Goal: Task Accomplishment & Management: Manage account settings

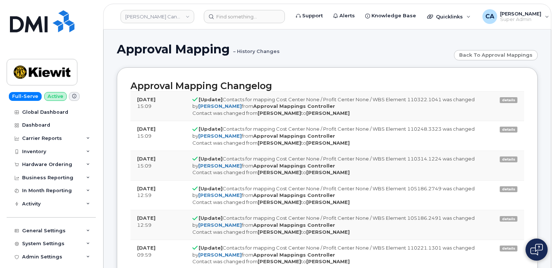
click at [534, 248] on img at bounding box center [536, 250] width 13 height 12
click at [535, 250] on img at bounding box center [536, 250] width 7 height 12
click at [151, 14] on link "Kiewit Canada Inc" at bounding box center [157, 16] width 74 height 13
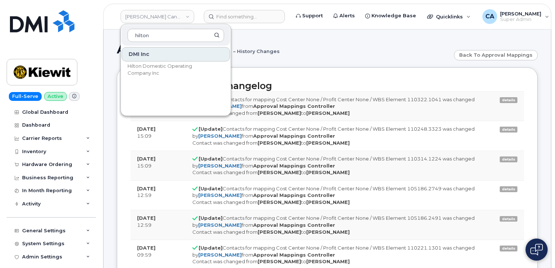
type input "hilton"
click at [157, 78] on div "DMI Inc Hilton Domestic Operating Company Inc" at bounding box center [176, 79] width 110 height 66
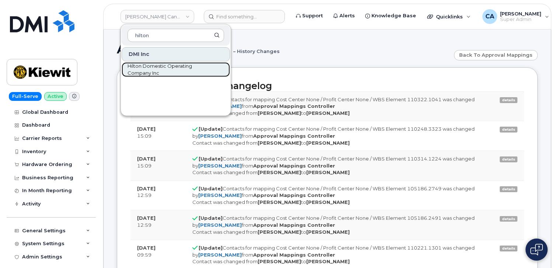
click at [157, 76] on span "Hilton Domestic Operating Company Inc" at bounding box center [169, 70] width 85 height 14
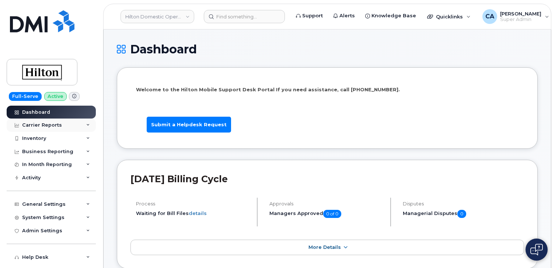
click at [70, 123] on div "Carrier Reports" at bounding box center [51, 125] width 89 height 13
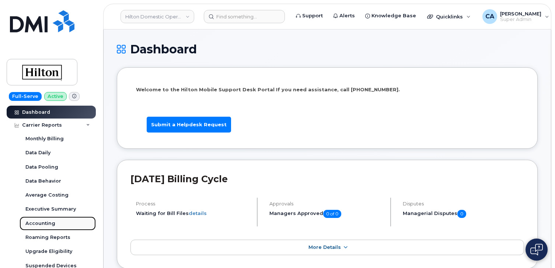
click at [45, 225] on div "Accounting" at bounding box center [40, 223] width 30 height 7
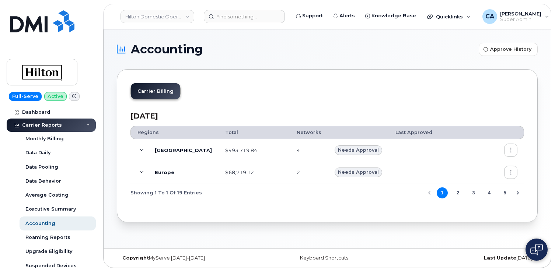
click at [511, 151] on icon "button" at bounding box center [510, 150] width 5 height 5
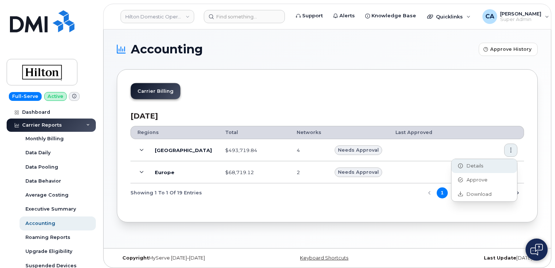
click at [494, 161] on America "Details" at bounding box center [484, 166] width 66 height 14
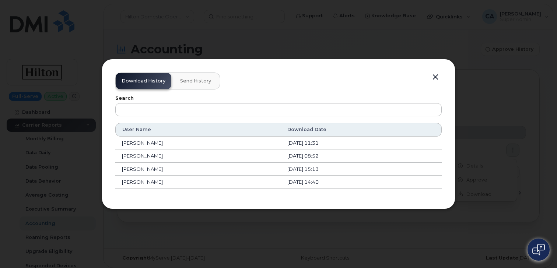
click at [441, 80] on button "button" at bounding box center [435, 77] width 11 height 10
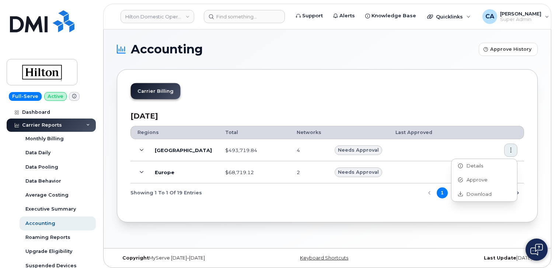
click at [392, 216] on div "Carrier Billing July 2025 Regions Total Networks Last Approved North America $4…" at bounding box center [327, 145] width 421 height 153
click at [456, 190] on button "2" at bounding box center [457, 193] width 11 height 11
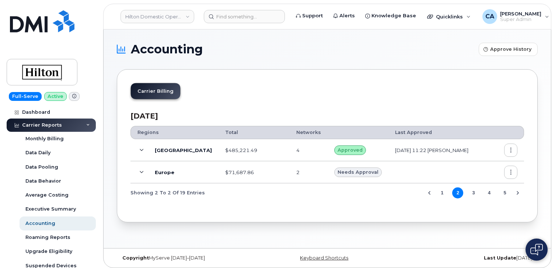
click at [444, 193] on button "1" at bounding box center [442, 193] width 11 height 11
click at [505, 147] on button "button" at bounding box center [510, 150] width 13 height 13
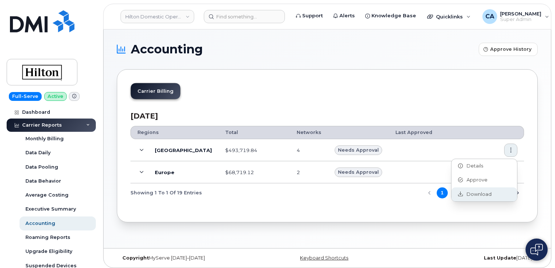
click at [474, 195] on span "Download" at bounding box center [477, 194] width 29 height 7
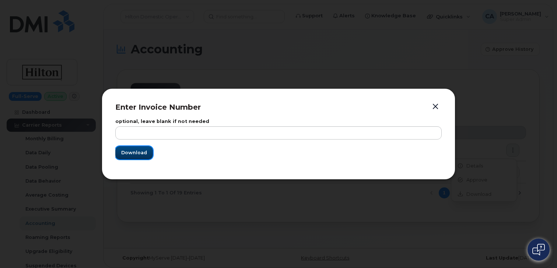
click at [143, 153] on span "Download" at bounding box center [134, 152] width 26 height 7
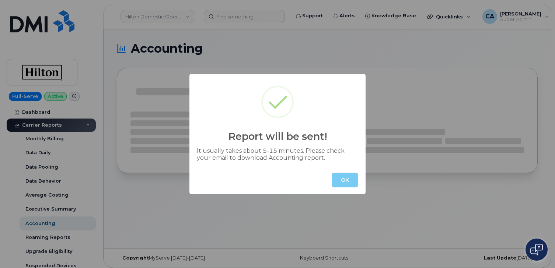
click at [342, 178] on button "OK" at bounding box center [345, 180] width 26 height 15
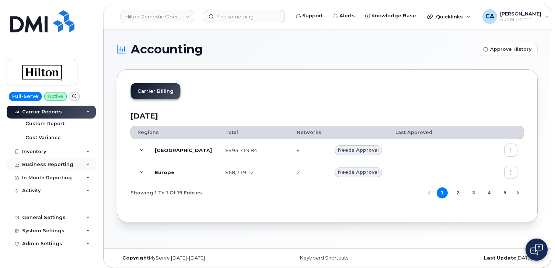
scroll to position [172, 0]
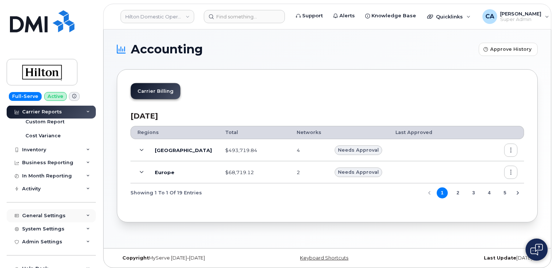
click at [29, 218] on div "General Settings" at bounding box center [43, 216] width 43 height 6
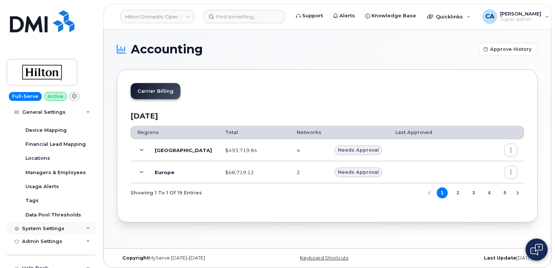
click at [34, 228] on div "System Settings" at bounding box center [43, 229] width 42 height 6
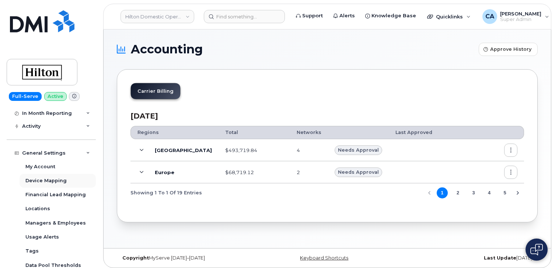
scroll to position [234, 0]
click at [46, 152] on div "General Settings" at bounding box center [43, 154] width 43 height 6
click at [43, 166] on div "System Settings" at bounding box center [43, 167] width 42 height 6
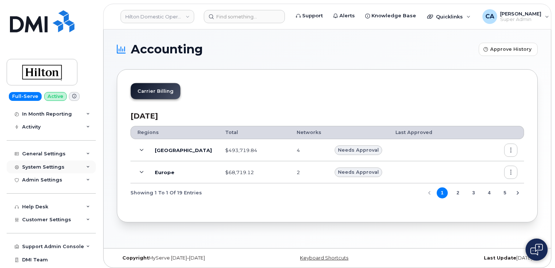
scroll to position [242, 0]
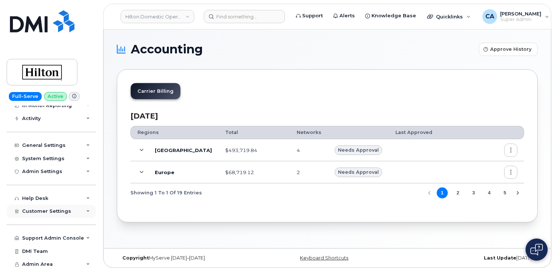
click at [39, 209] on span "Customer Settings" at bounding box center [46, 212] width 49 height 6
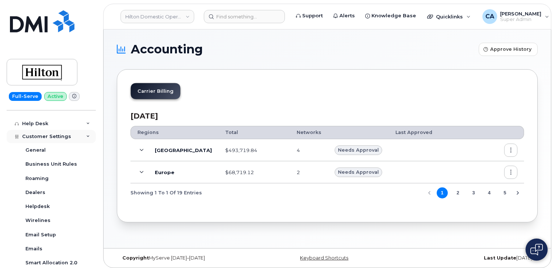
scroll to position [318, 0]
click at [47, 168] on link "Business Unit Rules" at bounding box center [58, 164] width 76 height 14
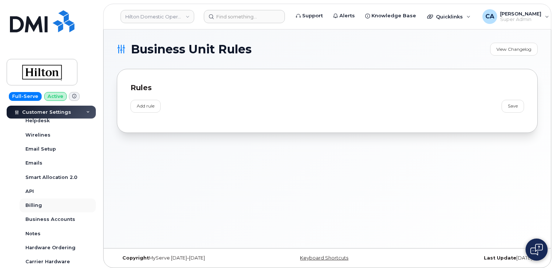
scroll to position [222, 0]
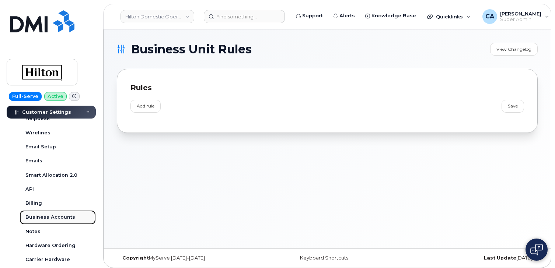
click at [48, 218] on div "Business Accounts" at bounding box center [50, 217] width 50 height 7
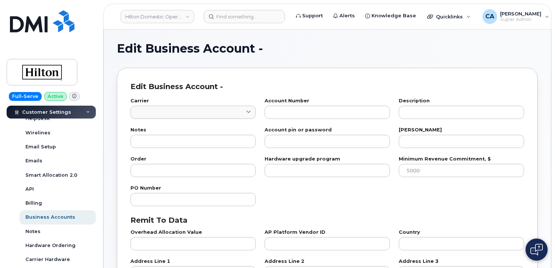
type input "86"
type input "670183272"
type input "HILTON WORLDWIDE LTD"
type input "SERVICE"
type input "1"
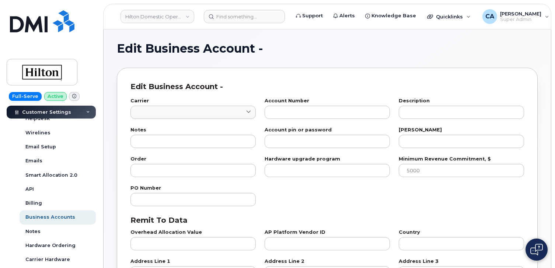
type input "100"
checkbox input "true"
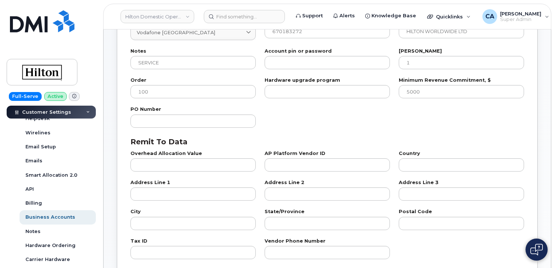
scroll to position [32, 0]
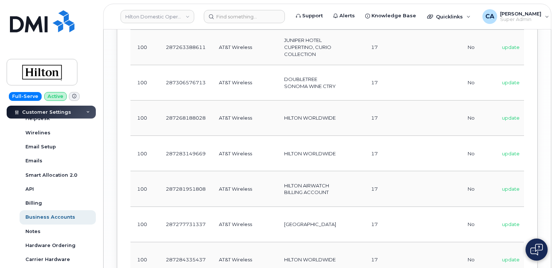
scroll to position [2483, 0]
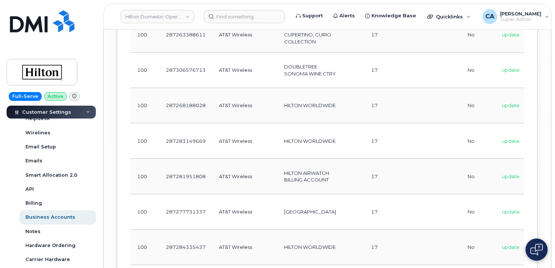
click at [171, 123] on td "287268188028" at bounding box center [185, 105] width 53 height 35
click at [173, 123] on td "287268188028" at bounding box center [185, 105] width 53 height 35
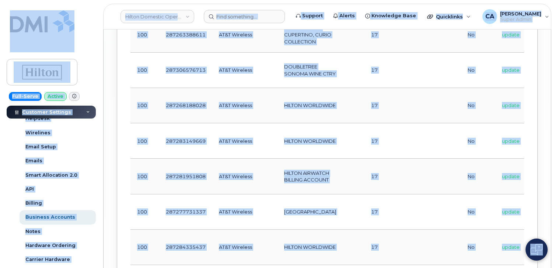
click at [343, 88] on td at bounding box center [354, 70] width 22 height 35
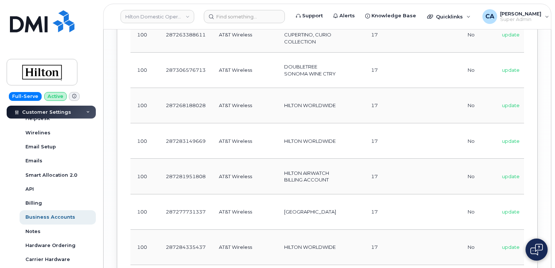
click at [343, 88] on td at bounding box center [354, 70] width 22 height 35
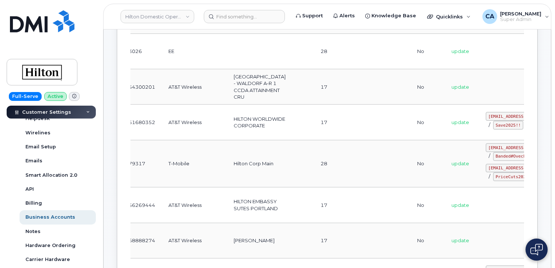
scroll to position [0, 62]
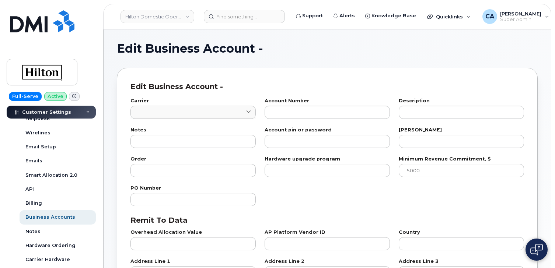
type input "7"
type input "287251680352"
type input "HILTON WORLDWIDE CORPORATE"
type input "17"
type input "100"
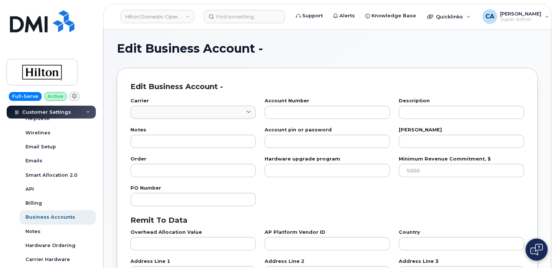
checkbox input "true"
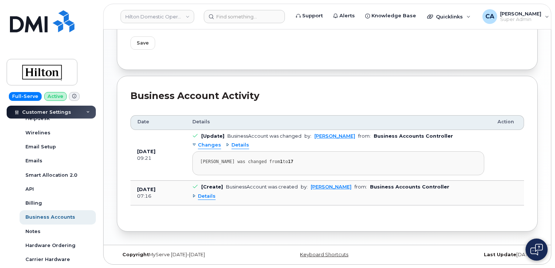
scroll to position [552, 0]
click at [55, 213] on link "Business Accounts" at bounding box center [58, 217] width 76 height 14
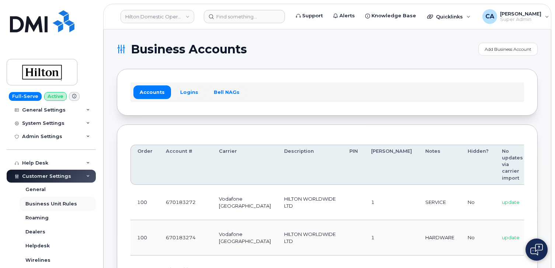
scroll to position [80, 0]
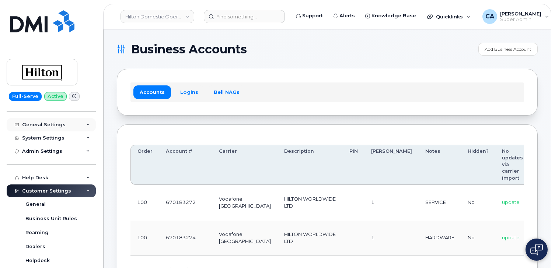
click at [53, 124] on div "General Settings" at bounding box center [43, 125] width 43 height 6
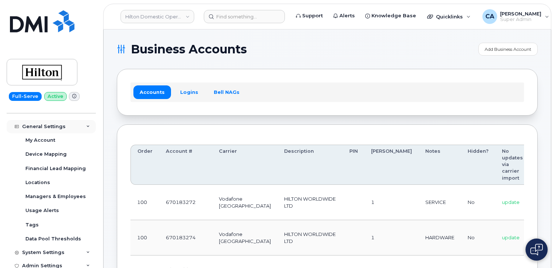
scroll to position [79, 0]
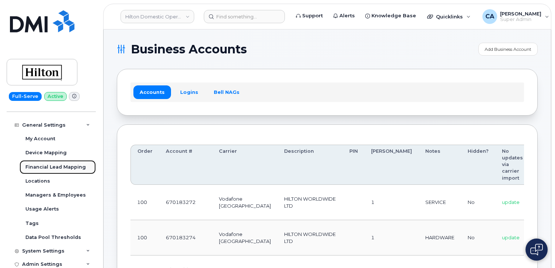
click at [49, 167] on div "Financial Lead Mapping" at bounding box center [55, 167] width 60 height 7
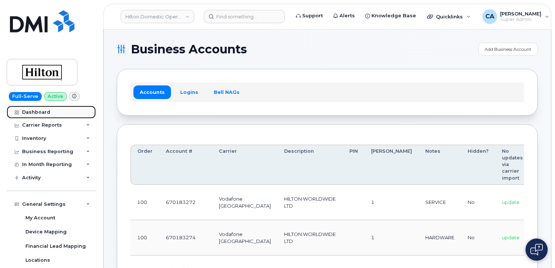
click at [40, 113] on div "Dashboard" at bounding box center [36, 112] width 28 height 6
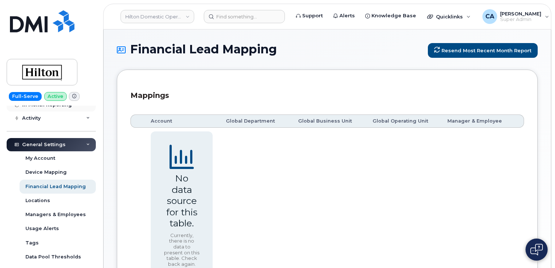
scroll to position [64, 0]
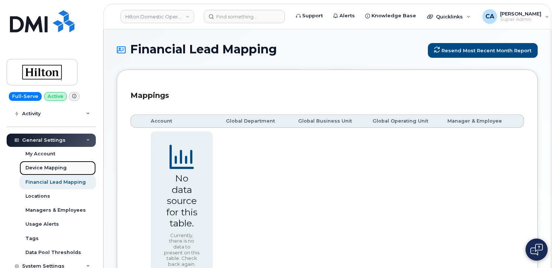
click at [56, 168] on div "Device Mapping" at bounding box center [45, 168] width 41 height 7
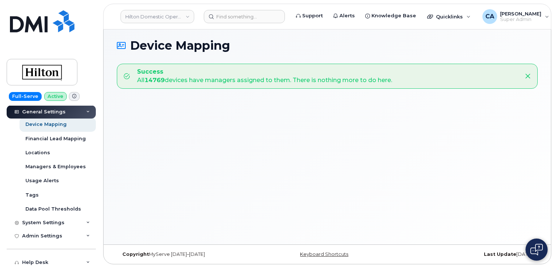
scroll to position [109, 0]
click at [46, 222] on div "System Settings" at bounding box center [43, 222] width 42 height 6
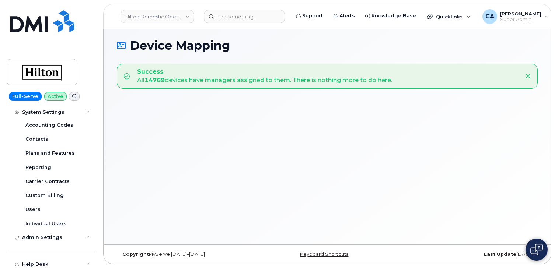
scroll to position [223, 0]
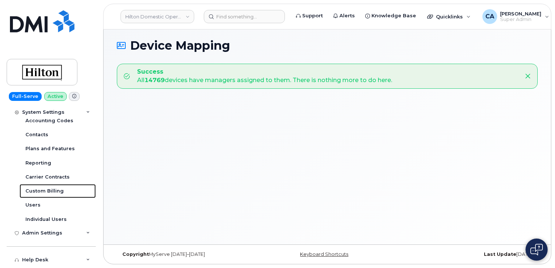
click at [48, 192] on div "Custom Billing" at bounding box center [44, 191] width 38 height 7
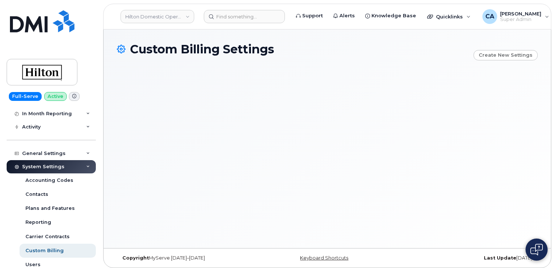
scroll to position [53, 0]
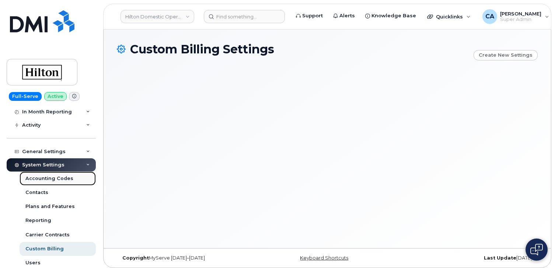
click at [46, 180] on div "Accounting Codes" at bounding box center [49, 178] width 48 height 7
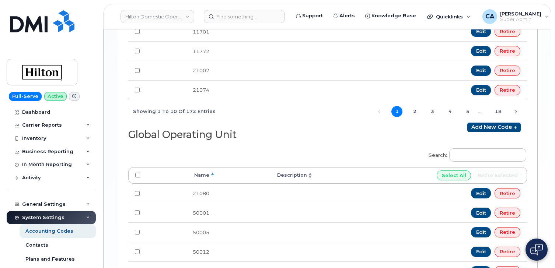
scroll to position [801, 0]
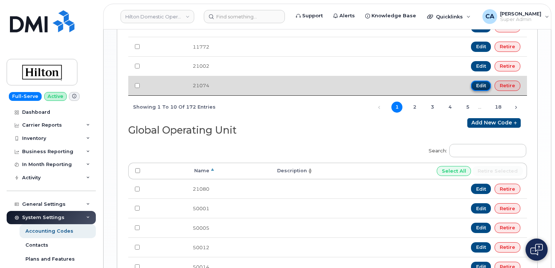
click at [482, 84] on link "Edit" at bounding box center [481, 86] width 20 height 10
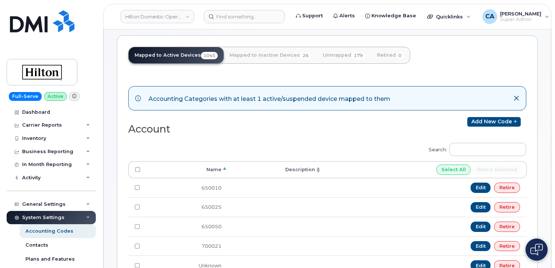
scroll to position [55, 0]
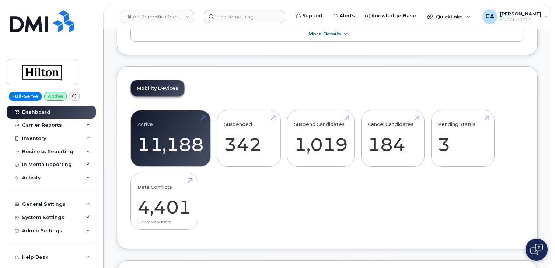
scroll to position [282, 0]
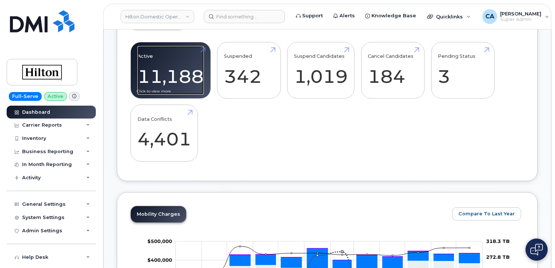
click at [186, 85] on link "Active 11,188" at bounding box center [170, 70] width 66 height 49
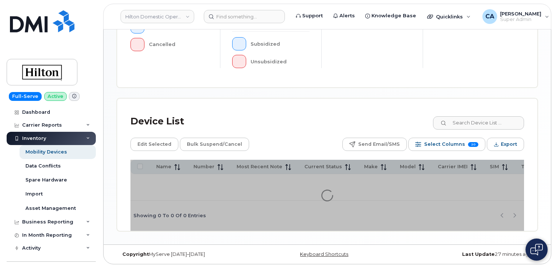
scroll to position [269, 0]
click at [177, 18] on link "Hilton Domestic Operating Company Inc" at bounding box center [157, 16] width 74 height 13
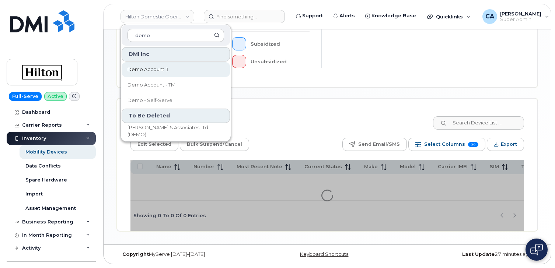
type input "demo"
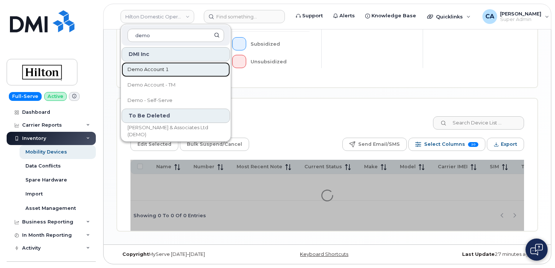
click at [157, 70] on span "Demo Account 1" at bounding box center [147, 69] width 41 height 7
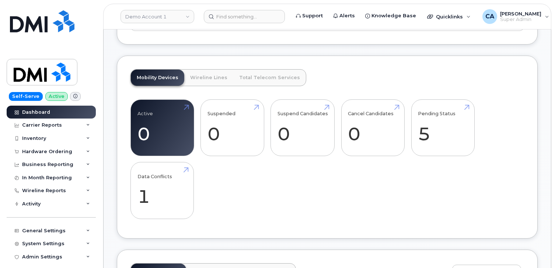
scroll to position [280, 0]
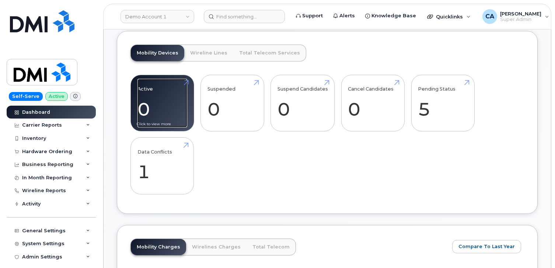
click at [171, 102] on link "Active 0 -100%" at bounding box center [162, 103] width 50 height 49
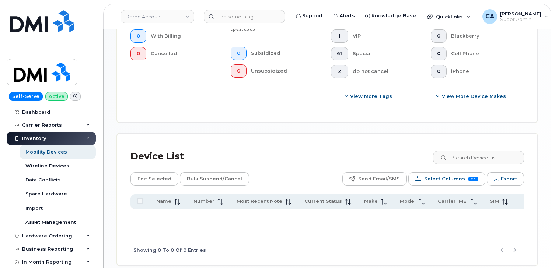
scroll to position [307, 0]
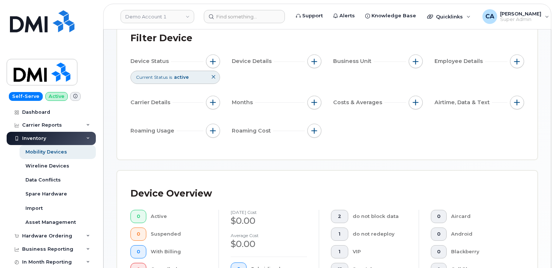
scroll to position [57, 0]
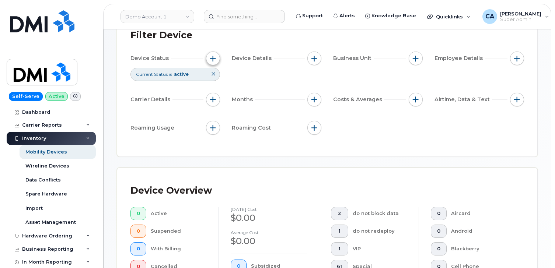
click at [212, 55] on button "button" at bounding box center [213, 59] width 14 height 14
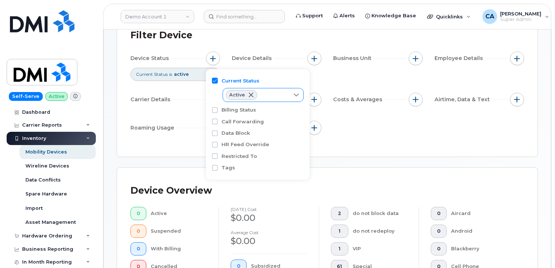
click at [279, 90] on div "Active" at bounding box center [256, 94] width 66 height 13
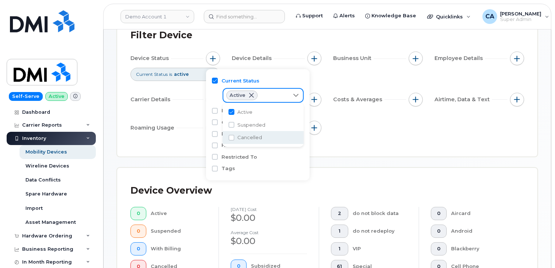
click at [252, 139] on span "Cancelled" at bounding box center [249, 137] width 25 height 7
checkbox input "true"
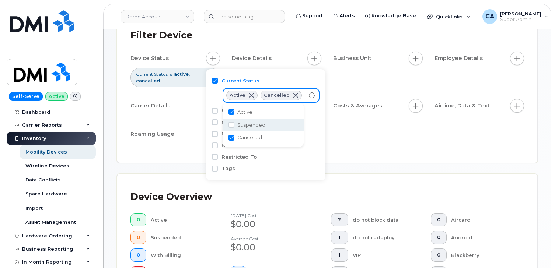
click at [252, 125] on span "Suspended" at bounding box center [251, 125] width 28 height 7
checkbox input "true"
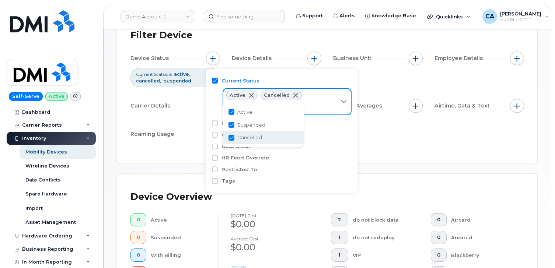
click at [164, 150] on div "Filter Device Device Status Current Status is active cancelled suspended Device…" at bounding box center [327, 88] width 420 height 150
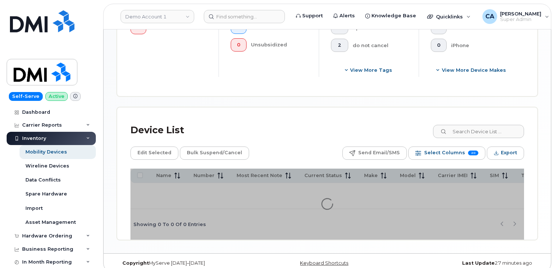
scroll to position [303, 0]
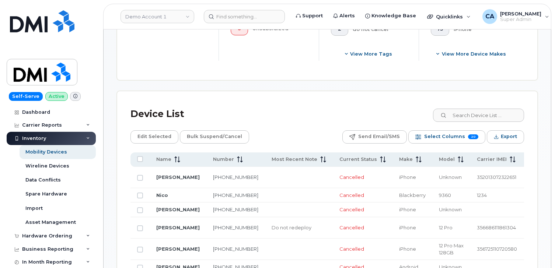
scroll to position [319, 0]
click at [213, 180] on link "780-782-9246" at bounding box center [235, 177] width 45 height 6
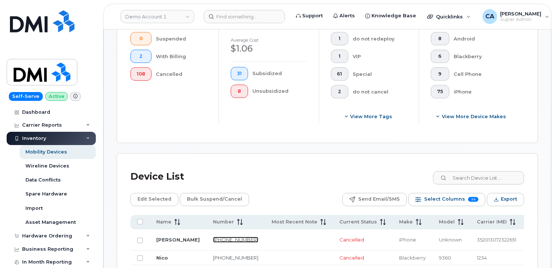
scroll to position [319, 0]
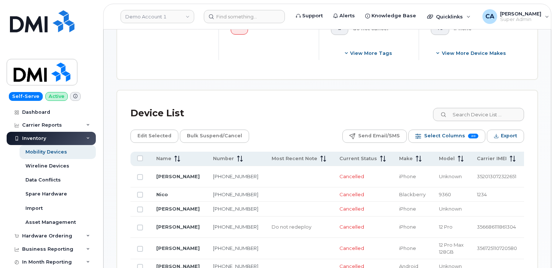
click at [206, 197] on td "250-898-3328" at bounding box center [235, 195] width 59 height 15
click at [213, 196] on link "250-898-3328" at bounding box center [235, 195] width 45 height 6
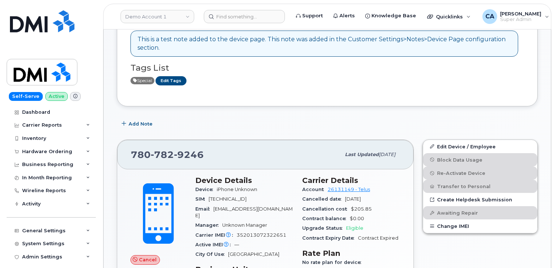
scroll to position [166, 0]
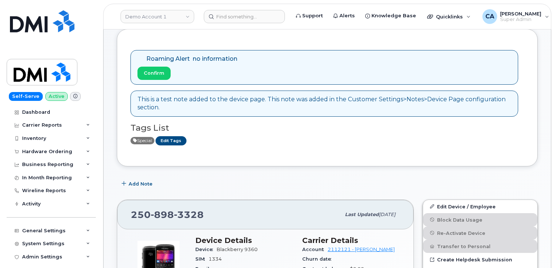
scroll to position [46, 0]
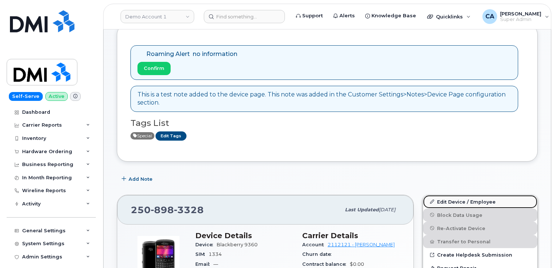
click at [447, 203] on link "Edit Device / Employee" at bounding box center [480, 201] width 114 height 13
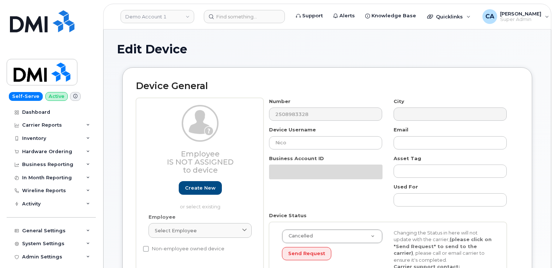
select select "399"
select select "29539250"
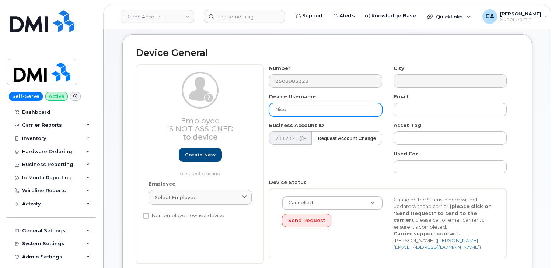
scroll to position [46, 0]
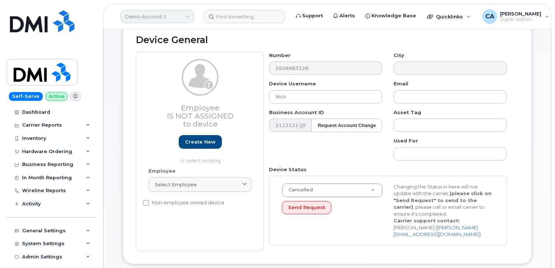
click at [178, 13] on link "Demo Account 1" at bounding box center [157, 16] width 74 height 13
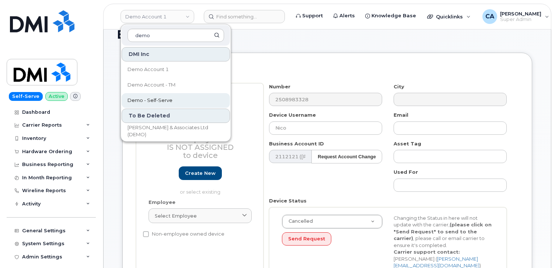
scroll to position [14, 0]
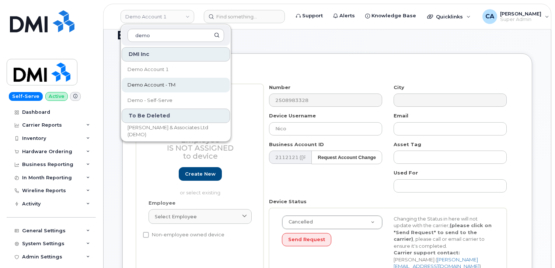
type input "demo"
click at [175, 85] on span "Demo Account - TM" at bounding box center [151, 84] width 48 height 7
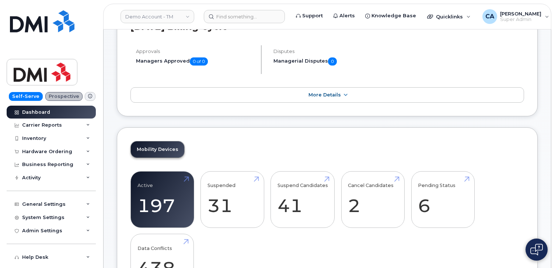
scroll to position [56, 0]
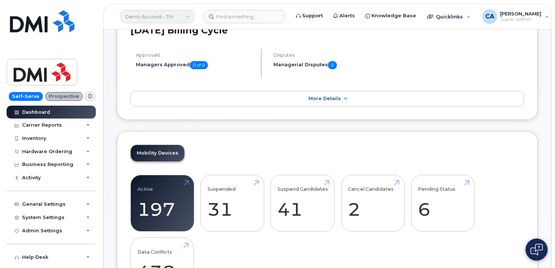
click at [166, 18] on link "Demo Account - TM" at bounding box center [157, 16] width 74 height 13
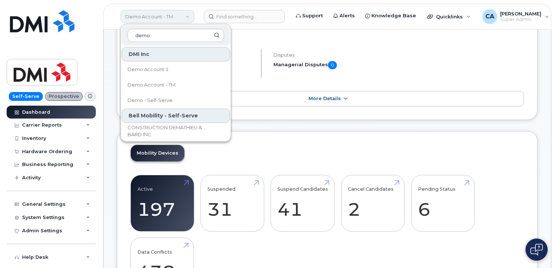
type input "demo"
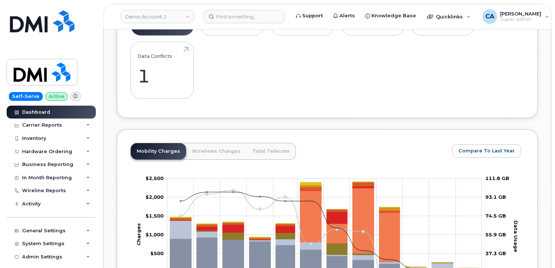
scroll to position [346, 0]
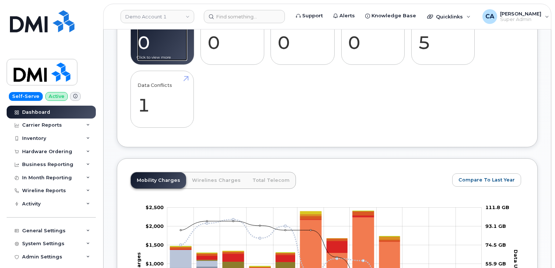
click at [160, 52] on link "Active 0 -100%" at bounding box center [162, 36] width 50 height 49
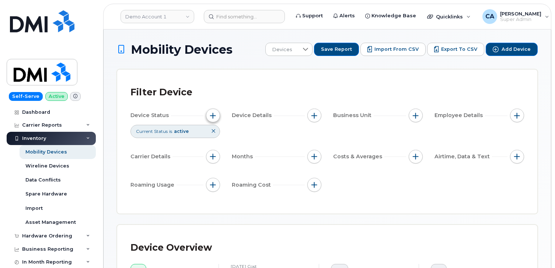
click at [212, 118] on span "button" at bounding box center [213, 116] width 6 height 6
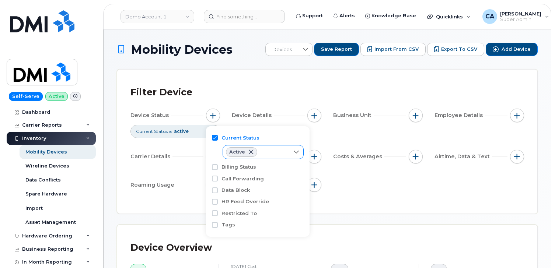
click at [276, 154] on div "Active" at bounding box center [256, 152] width 66 height 13
click at [248, 186] on li "Suspended" at bounding box center [263, 182] width 81 height 13
checkbox input "true"
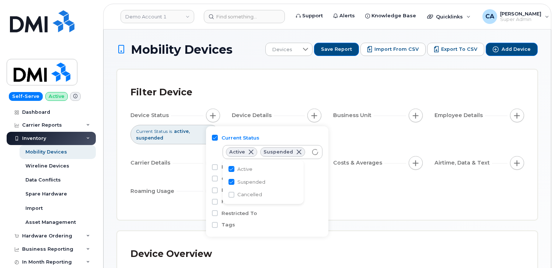
click at [248, 201] on ul "Active Suspended Cancelled" at bounding box center [263, 182] width 81 height 44
click at [279, 193] on li "Cancelled" at bounding box center [263, 194] width 81 height 13
checkbox input "true"
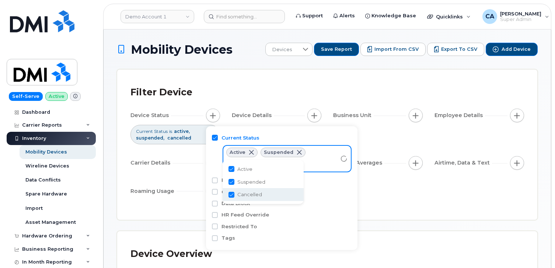
click at [373, 194] on div "Device Status Current Status is active suspended cancelled Device Details Busin…" at bounding box center [326, 155] width 393 height 92
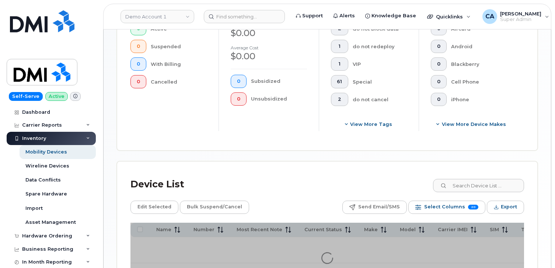
scroll to position [313, 0]
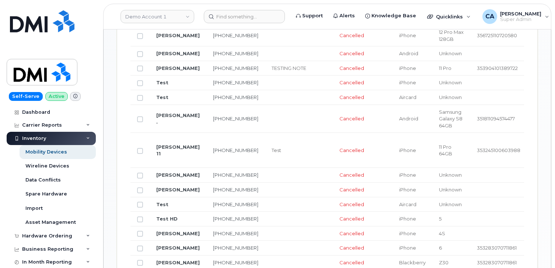
scroll to position [533, 0]
click at [213, 121] on link "780-264-5999" at bounding box center [235, 118] width 45 height 6
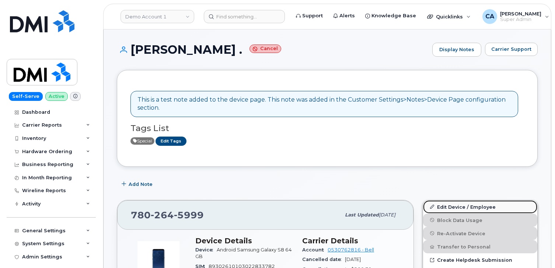
click at [461, 204] on link "Edit Device / Employee" at bounding box center [480, 206] width 114 height 13
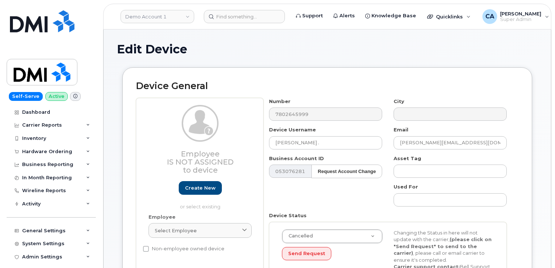
select select "28775"
select select "29539250"
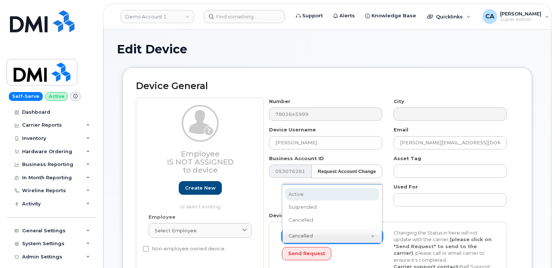
scroll to position [0, 2]
select select "active"
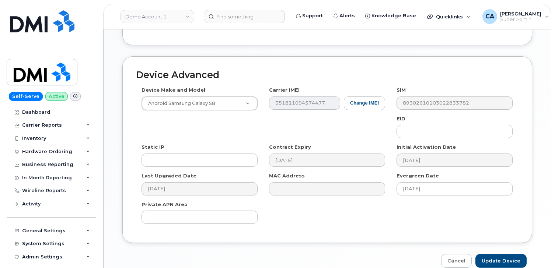
scroll to position [422, 0]
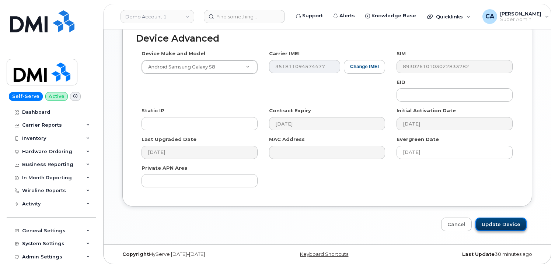
click at [491, 224] on input "Update Device" at bounding box center [500, 225] width 51 height 14
type input "Saving..."
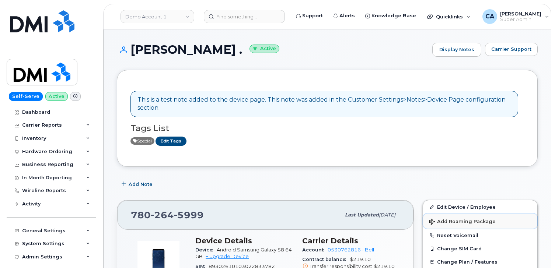
click at [446, 224] on span "Add Roaming Package" at bounding box center [462, 222] width 67 height 7
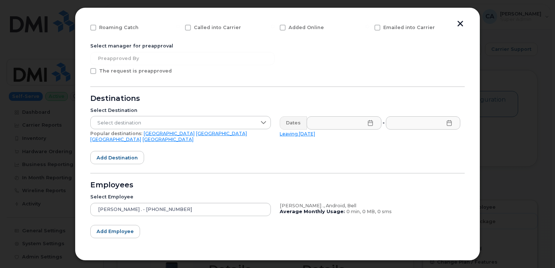
scroll to position [119, 0]
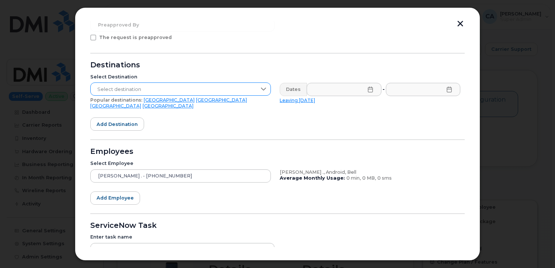
click at [263, 87] on icon at bounding box center [263, 89] width 6 height 6
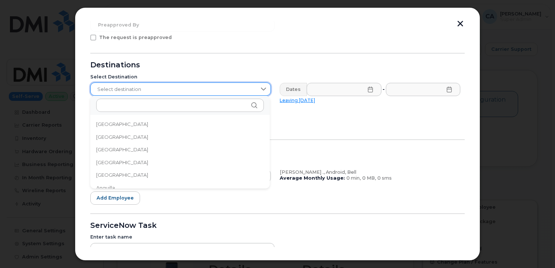
click at [263, 87] on icon at bounding box center [263, 89] width 6 height 6
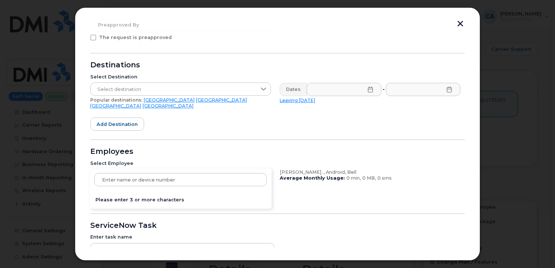
click at [239, 174] on div "[PERSON_NAME] . - [PHONE_NUMBER] Please enter 3 or more characters" at bounding box center [180, 175] width 181 height 13
click at [263, 149] on div "Employees" at bounding box center [277, 152] width 374 height 6
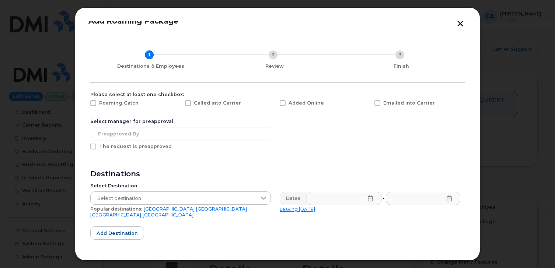
scroll to position [0, 0]
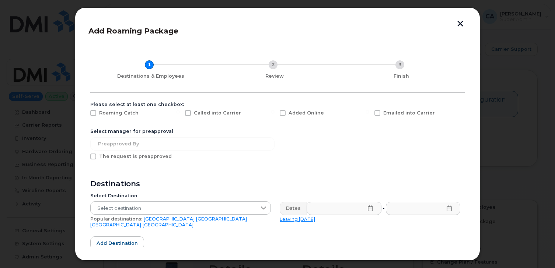
click at [509, 148] on div at bounding box center [277, 134] width 555 height 268
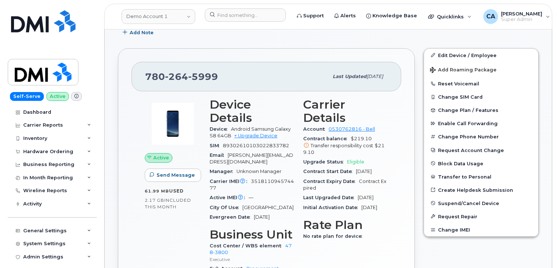
scroll to position [152, 0]
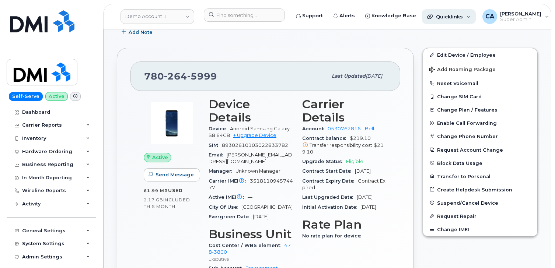
click at [434, 20] on div "Quicklinks" at bounding box center [449, 16] width 54 height 15
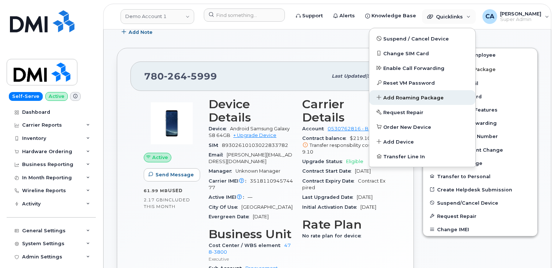
click at [383, 96] on span "Add Roaming Package" at bounding box center [413, 97] width 60 height 7
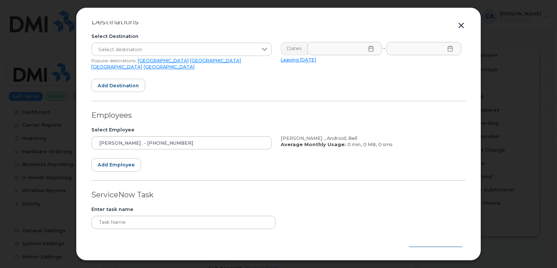
scroll to position [176, 0]
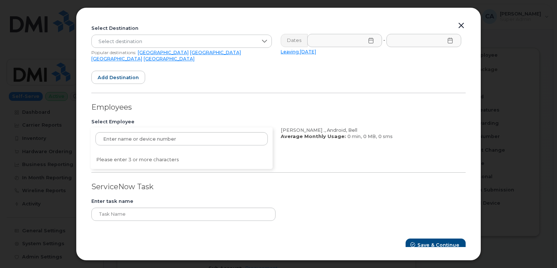
click at [244, 132] on div "[PERSON_NAME] . - [PHONE_NUMBER] Please enter 3 or more characters" at bounding box center [181, 134] width 181 height 13
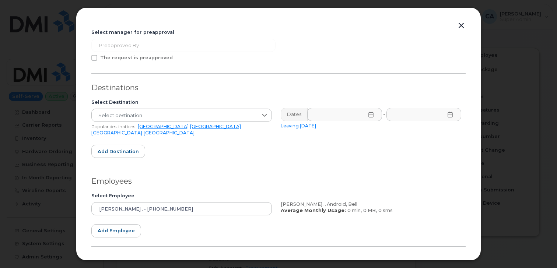
scroll to position [102, 0]
click at [142, 130] on link "[GEOGRAPHIC_DATA]" at bounding box center [116, 133] width 51 height 6
click at [120, 154] on button "Add destination" at bounding box center [118, 150] width 54 height 13
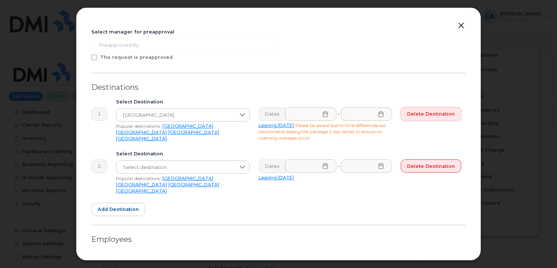
click at [425, 115] on span "Delete destination" at bounding box center [431, 114] width 48 height 7
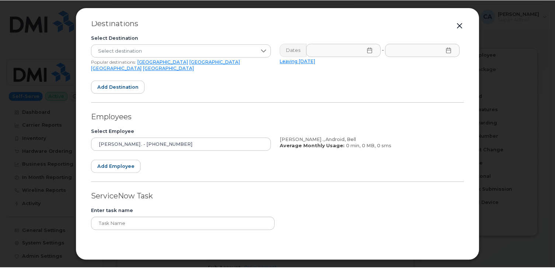
scroll to position [176, 0]
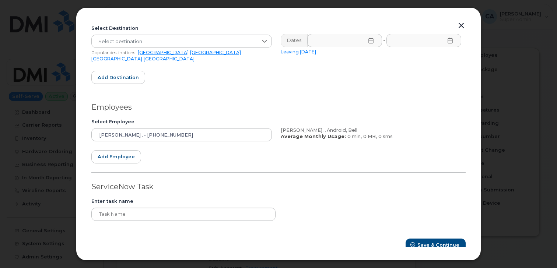
click at [516, 132] on div at bounding box center [278, 134] width 557 height 268
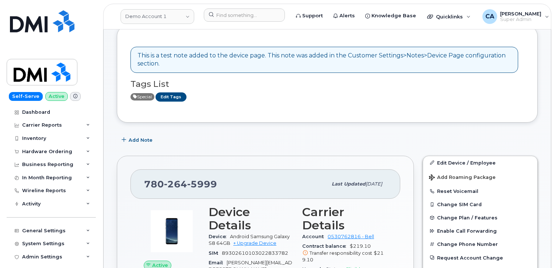
scroll to position [44, 0]
